Goal: Task Accomplishment & Management: Complete application form

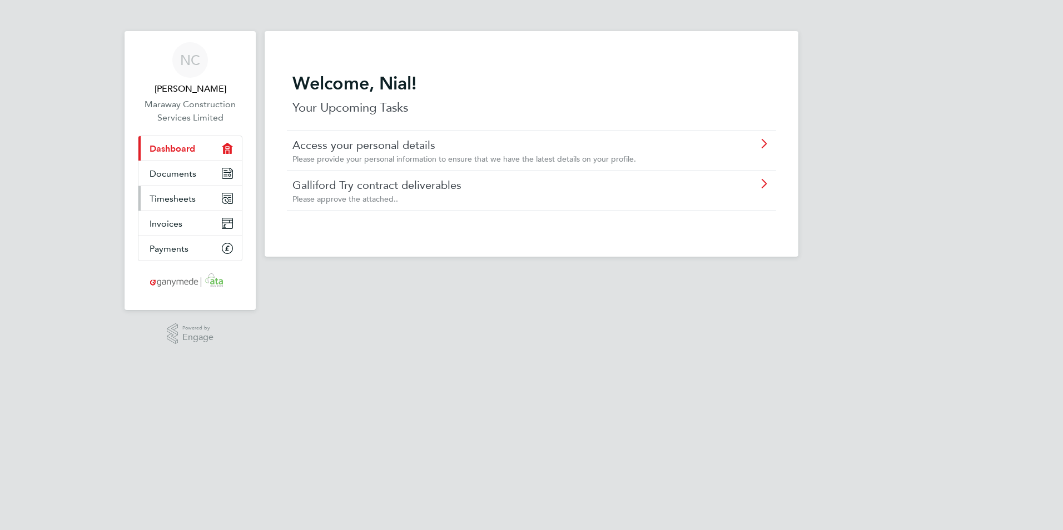
click at [176, 199] on span "Timesheets" at bounding box center [173, 198] width 46 height 11
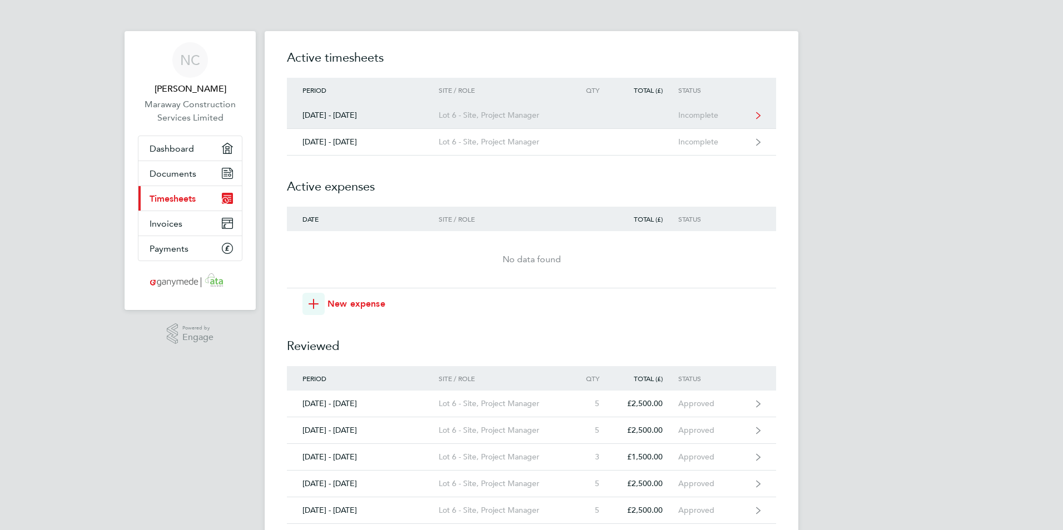
click at [758, 117] on icon at bounding box center [758, 115] width 4 height 7
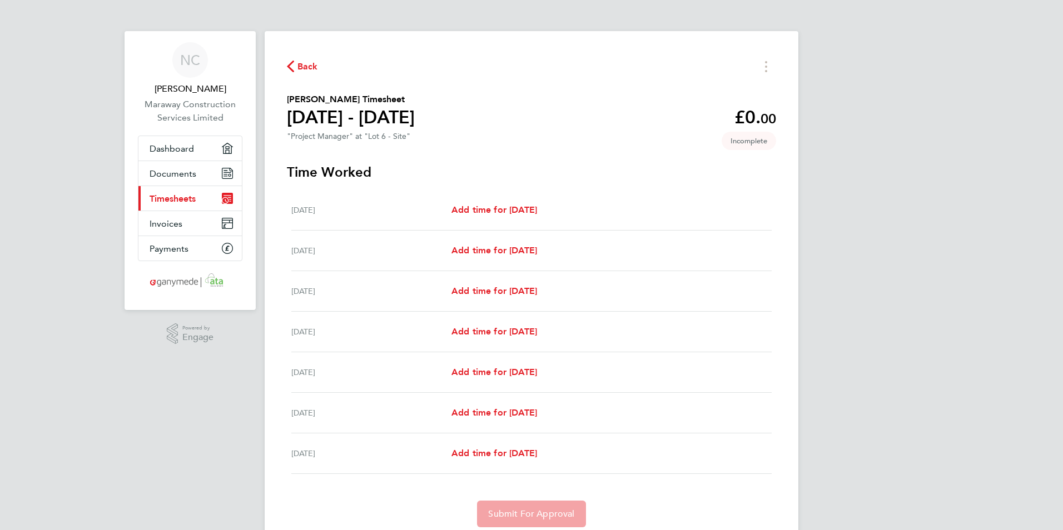
scroll to position [42, 0]
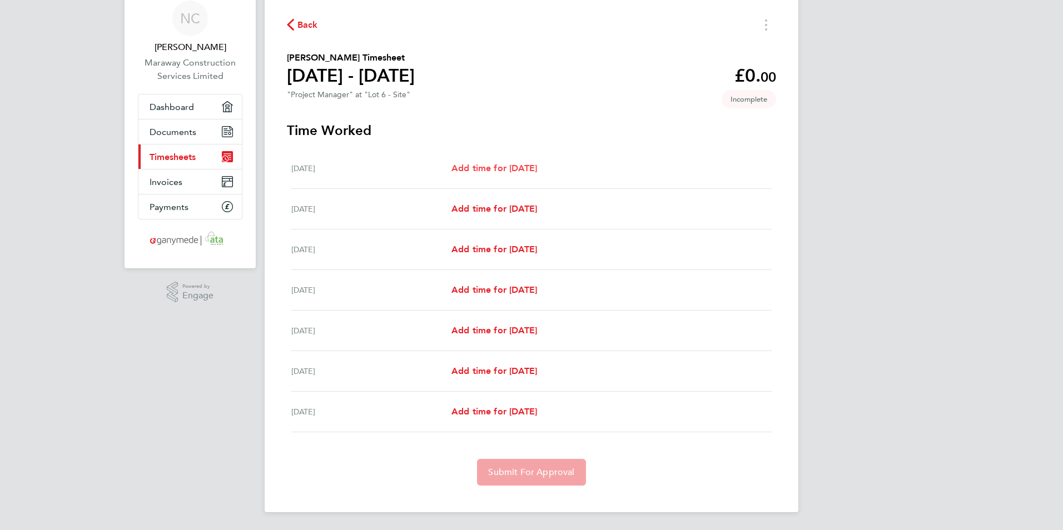
click at [512, 163] on span "Add time for [DATE]" at bounding box center [494, 168] width 86 height 11
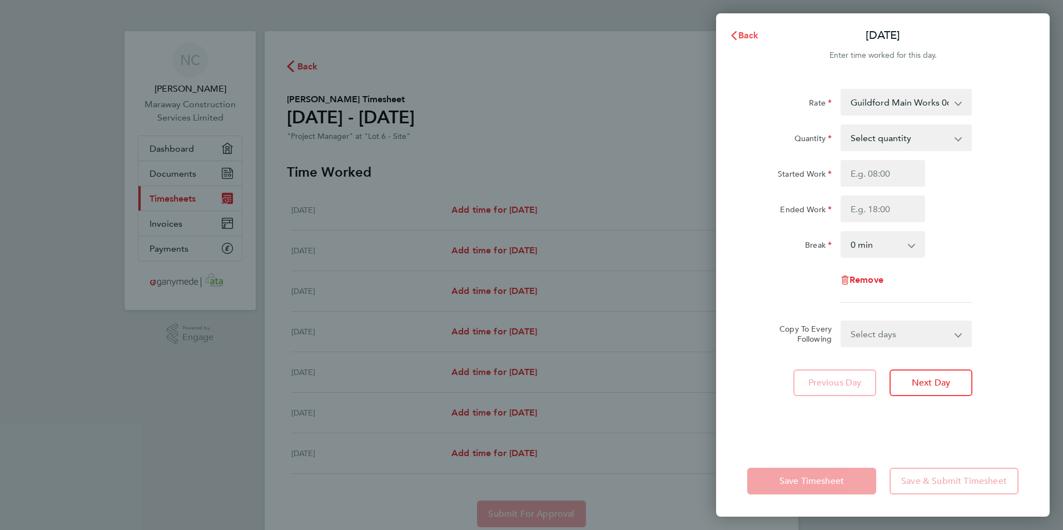
click at [755, 36] on span "Back" at bounding box center [748, 35] width 21 height 11
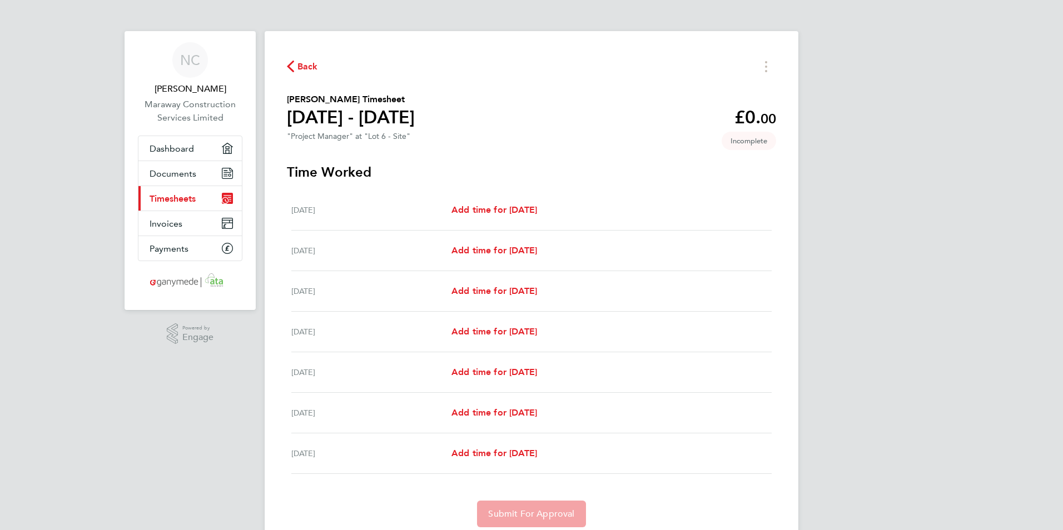
click at [322, 64] on div "Back" at bounding box center [531, 66] width 489 height 17
click at [310, 63] on span "Back" at bounding box center [307, 66] width 21 height 13
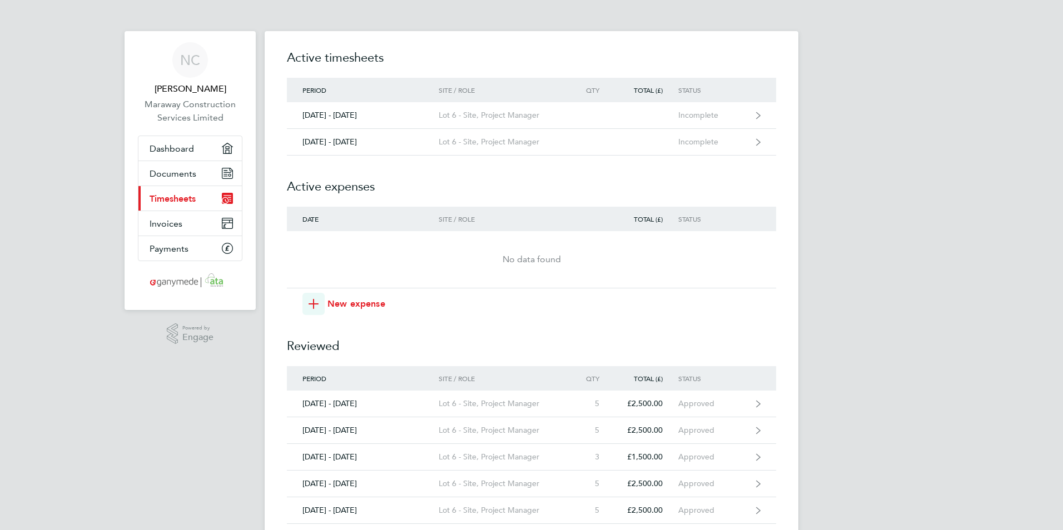
drag, startPoint x: 433, startPoint y: 113, endPoint x: 421, endPoint y: 311, distance: 198.3
click at [423, 312] on div "New expense" at bounding box center [539, 304] width 474 height 22
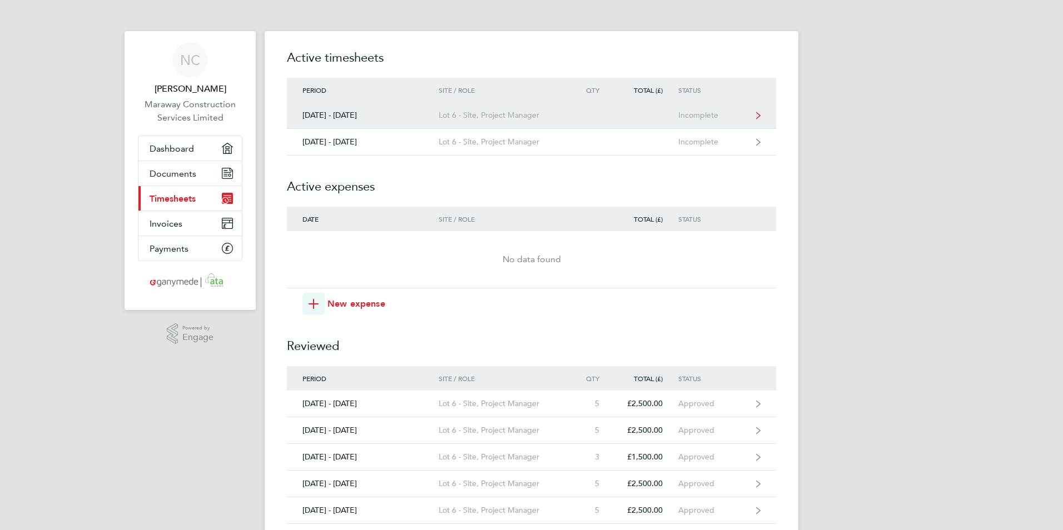
click at [701, 114] on div "Incomplete" at bounding box center [712, 115] width 68 height 9
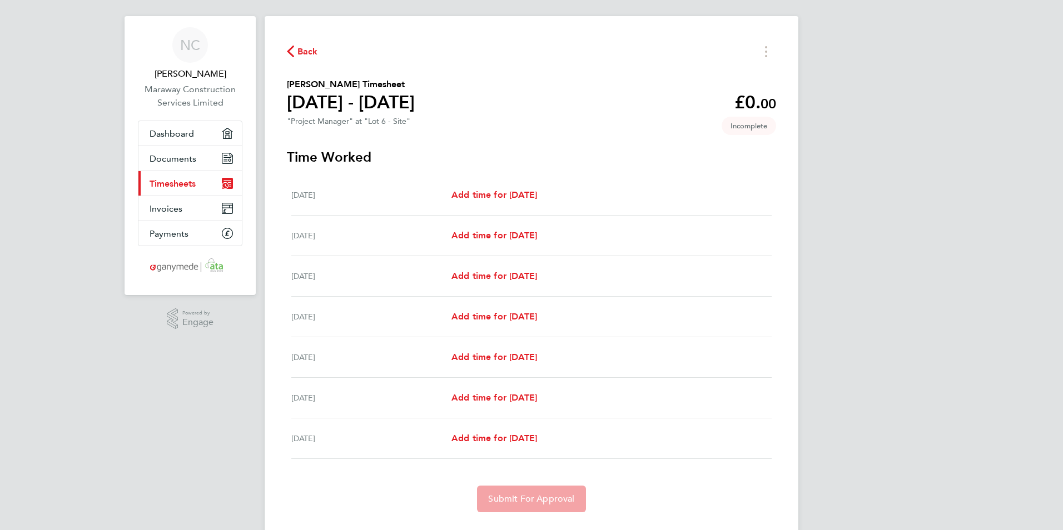
scroll to position [42, 0]
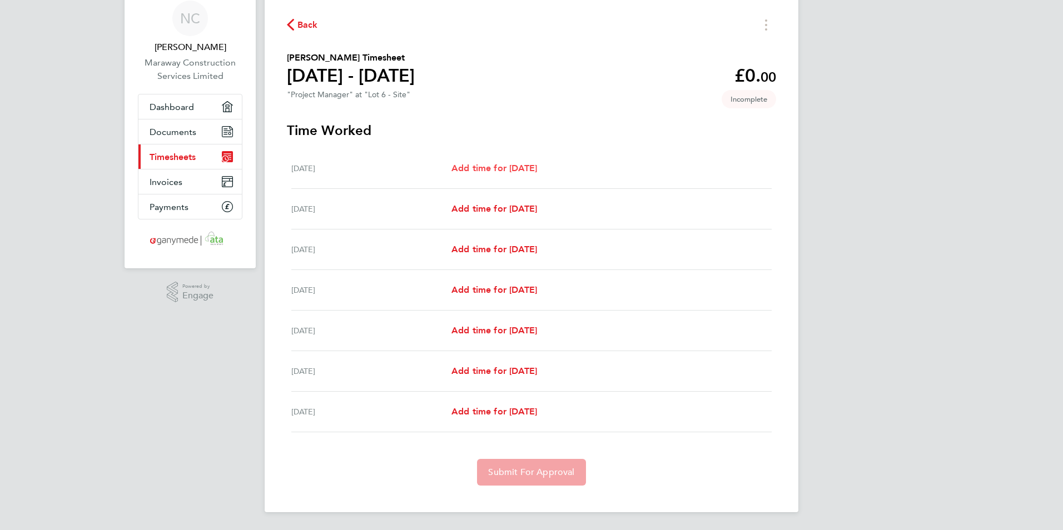
click at [499, 166] on span "Add time for [DATE]" at bounding box center [494, 168] width 86 height 11
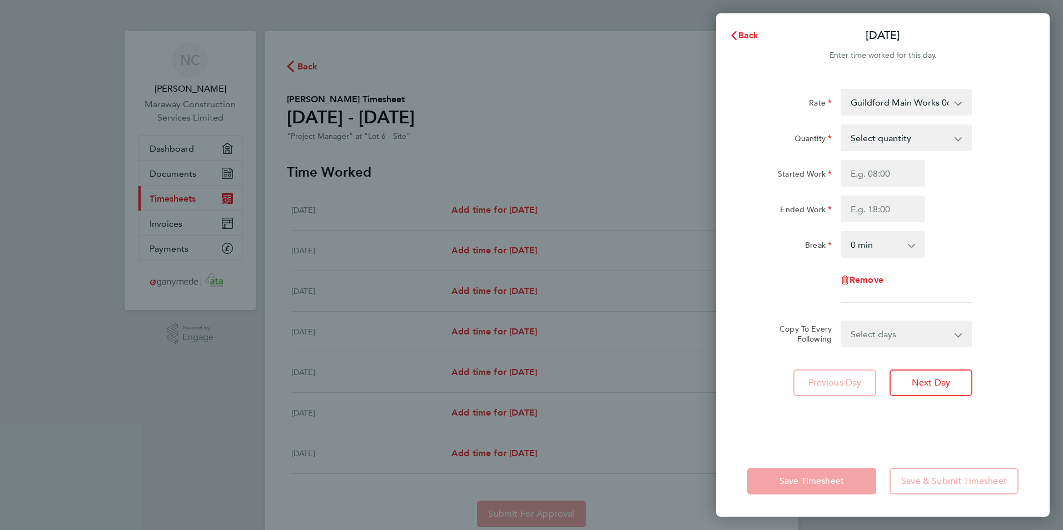
click at [962, 336] on app-icon-cross-button at bounding box center [965, 334] width 13 height 24
click at [960, 337] on app-icon-cross-button at bounding box center [965, 334] width 13 height 24
click at [900, 138] on select "Select quantity 0.5 1" at bounding box center [900, 138] width 116 height 24
click at [913, 107] on select "Guildford Main Works 06K037.01.C 9200019885P - 500.00 Chessington Main - 06-K37…" at bounding box center [900, 102] width 116 height 24
click at [965, 70] on div at bounding box center [883, 68] width 334 height 13
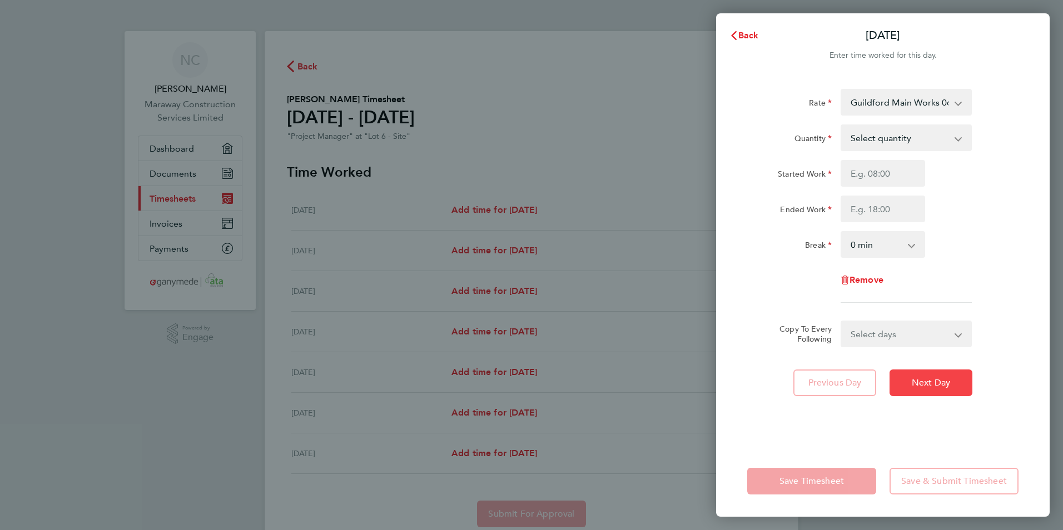
click at [922, 377] on button "Next Day" at bounding box center [931, 383] width 83 height 27
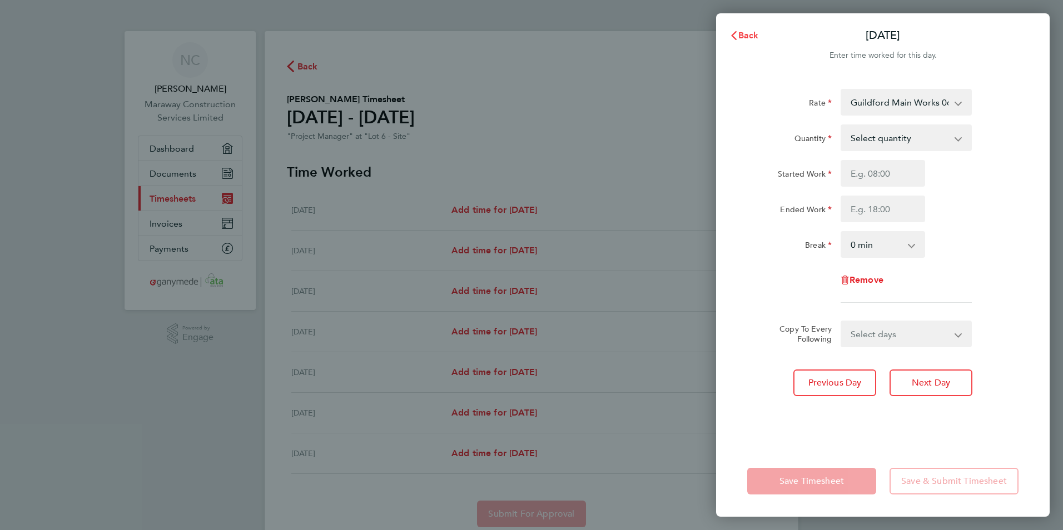
click at [736, 32] on icon "button" at bounding box center [734, 35] width 6 height 9
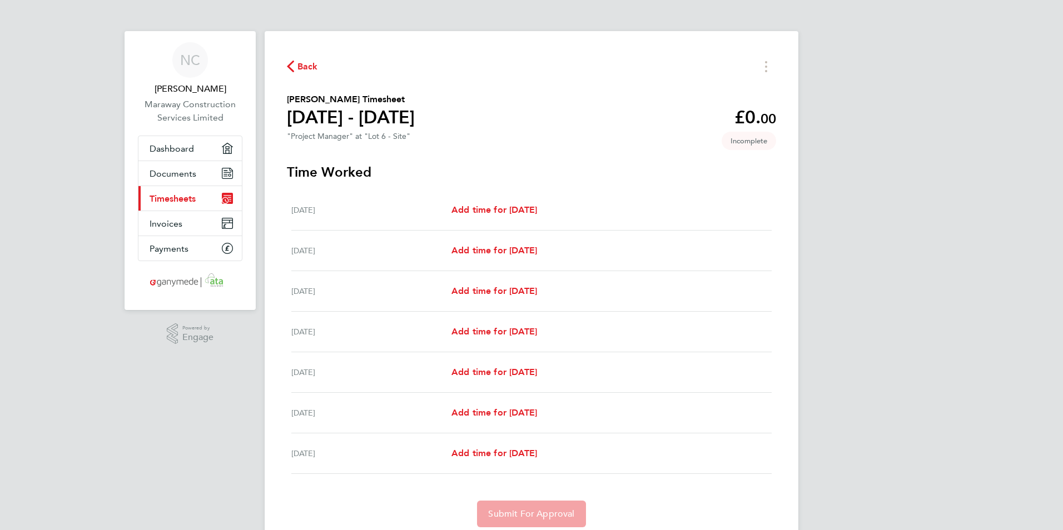
scroll to position [42, 0]
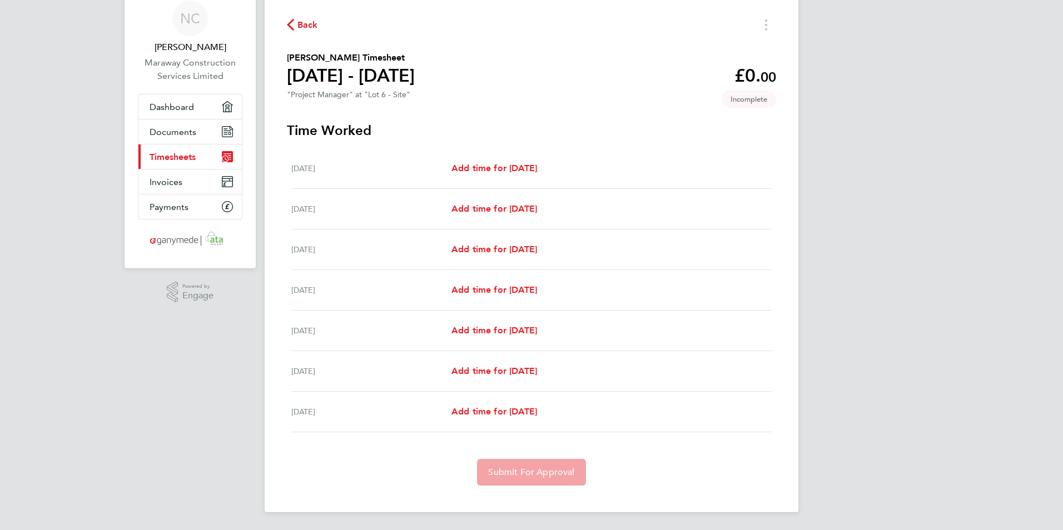
click at [750, 103] on span "Incomplete" at bounding box center [749, 99] width 54 height 18
click at [758, 80] on app-decimal "£0. 00" at bounding box center [756, 75] width 42 height 21
click at [766, 27] on icon "Timesheets Menu" at bounding box center [766, 24] width 2 height 11
click at [679, 45] on button "Mark as absent" at bounding box center [709, 49] width 133 height 22
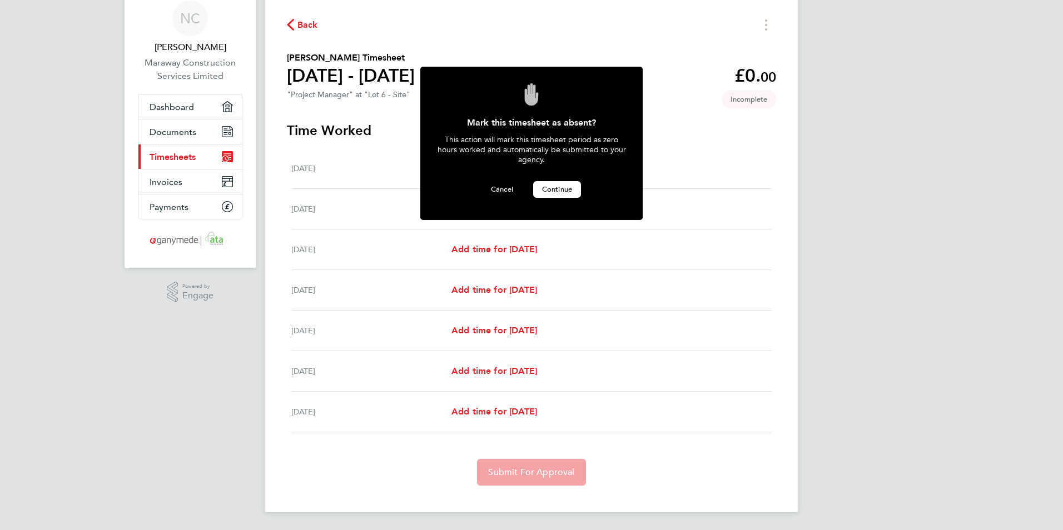
click at [554, 185] on span "Continue" at bounding box center [557, 189] width 30 height 9
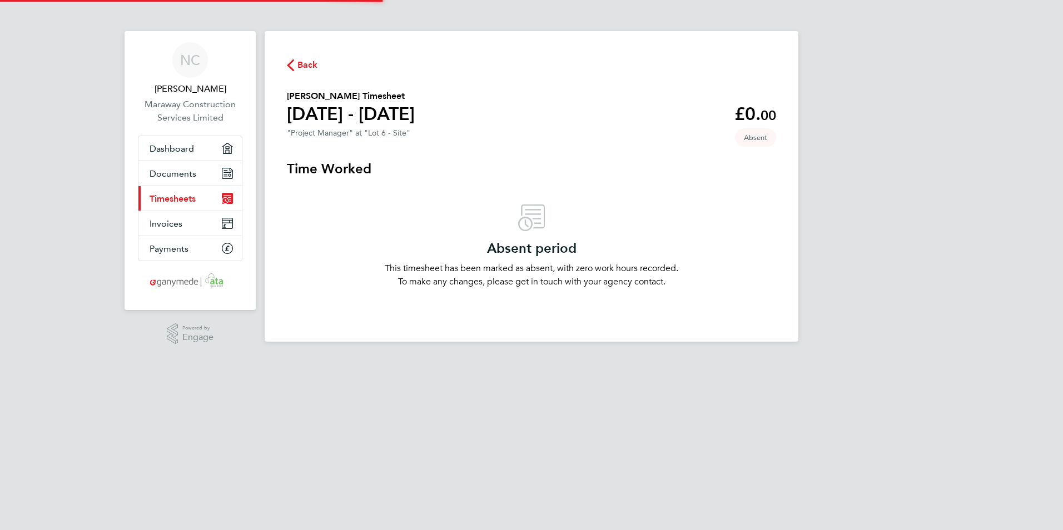
scroll to position [0, 0]
click at [175, 195] on span "Timesheets" at bounding box center [173, 198] width 46 height 11
